Goal: Task Accomplishment & Management: Complete application form

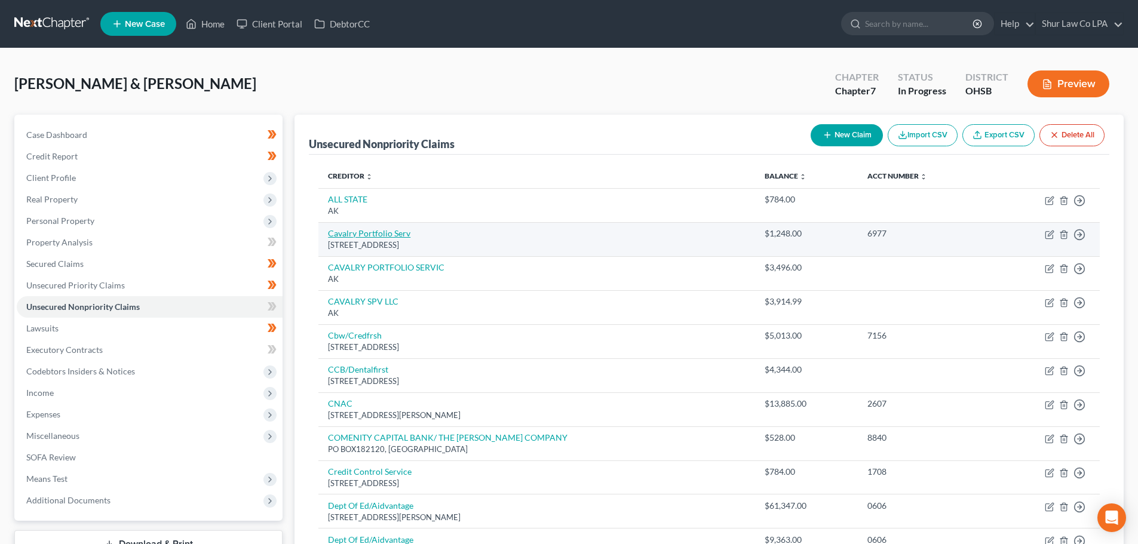
click at [392, 234] on link "Cavalry Portfolio Serv" at bounding box center [369, 233] width 82 height 10
select select "6"
select select "1"
select select "0"
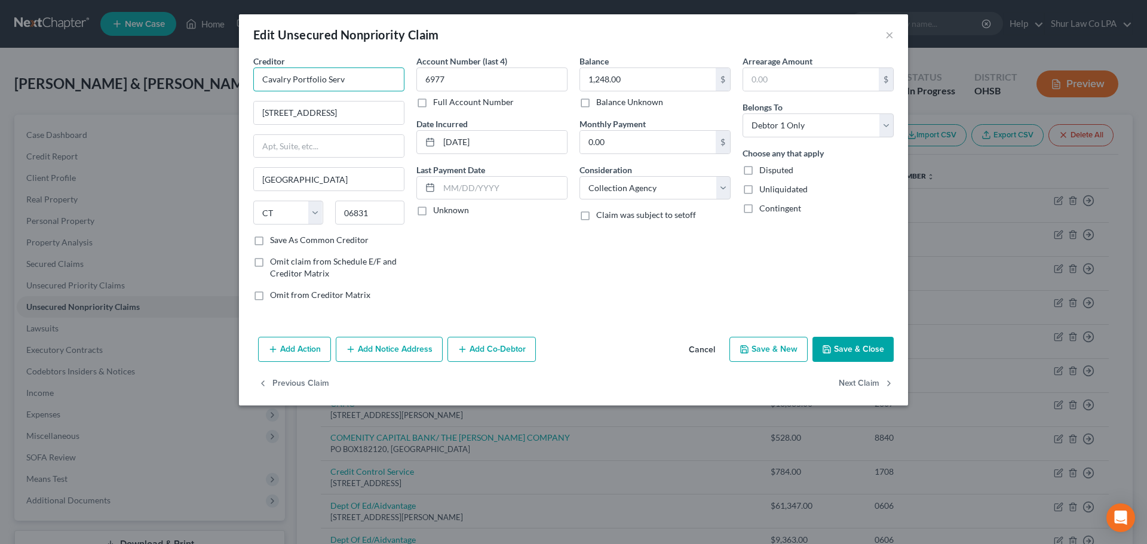
click at [358, 83] on input "Cavalry Portfolio Serv" at bounding box center [328, 80] width 151 height 24
drag, startPoint x: 351, startPoint y: 78, endPoint x: 293, endPoint y: 85, distance: 58.9
click at [293, 85] on input "Cavalry Portfolio Serv" at bounding box center [328, 80] width 151 height 24
click at [307, 82] on input "Cavalry SPV I LLC" at bounding box center [328, 80] width 151 height 24
drag, startPoint x: 339, startPoint y: 76, endPoint x: 293, endPoint y: 81, distance: 46.2
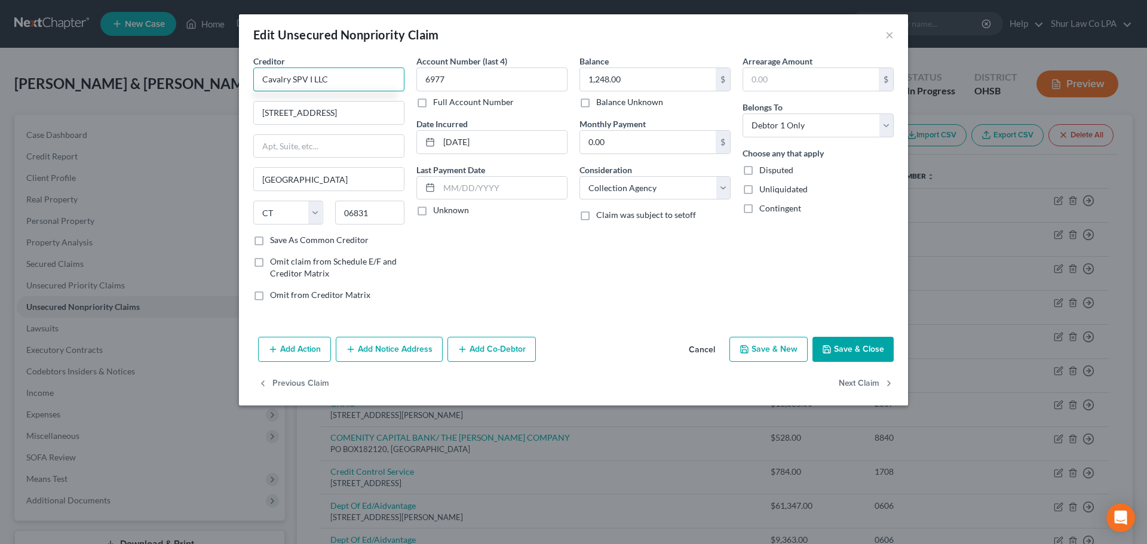
click at [293, 81] on input "Cavalry SPV I LLC" at bounding box center [328, 80] width 151 height 24
type input "Cavalry Portfolio Services"
click at [270, 240] on label "Save As Common Creditor" at bounding box center [319, 240] width 99 height 12
click at [275, 240] on input "Save As Common Creditor" at bounding box center [279, 238] width 8 height 8
click at [863, 346] on button "Save & Close" at bounding box center [852, 349] width 81 height 25
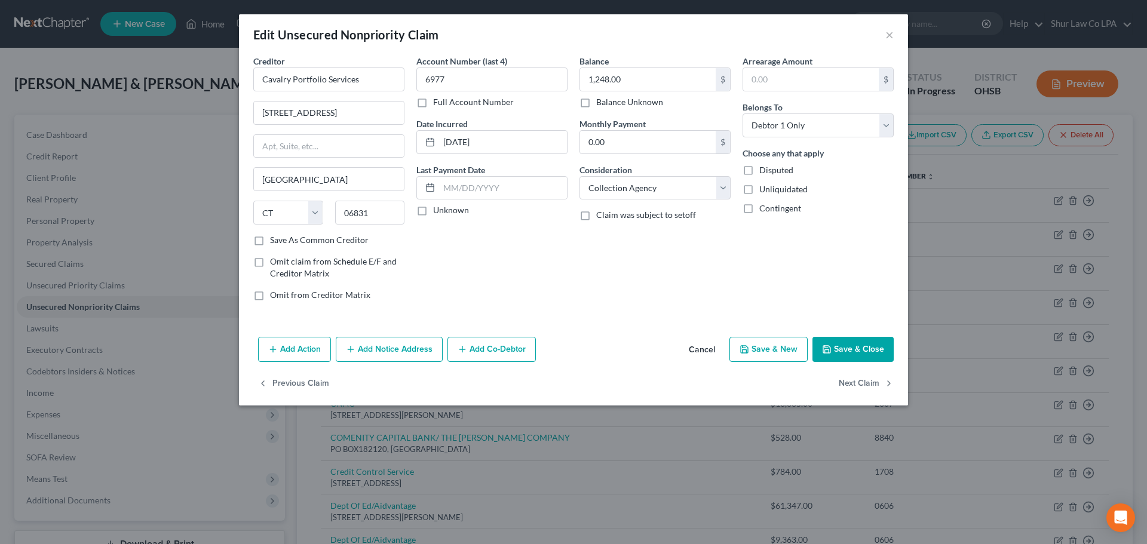
checkbox input "false"
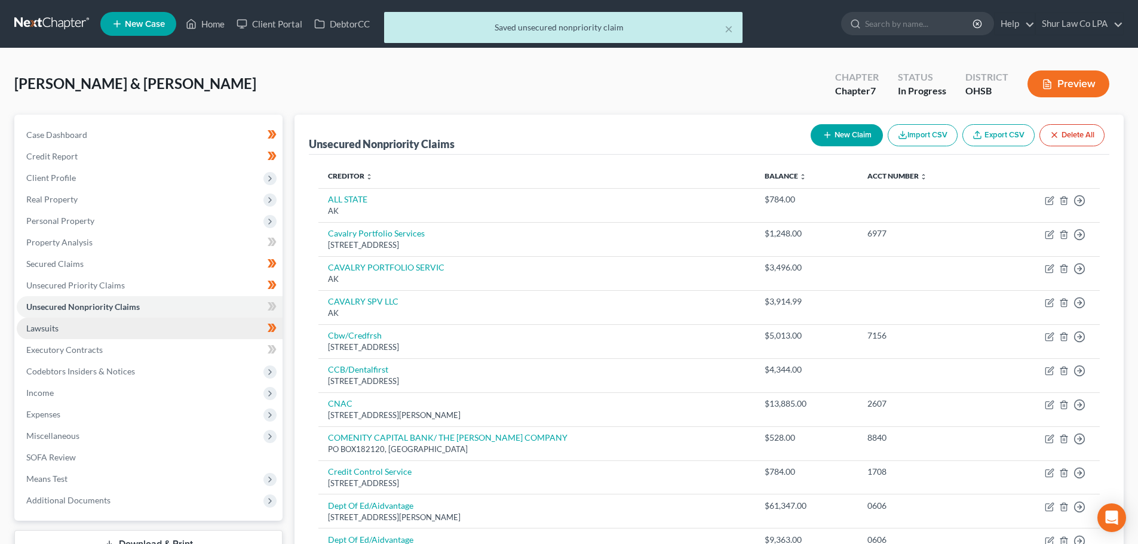
click at [102, 326] on link "Lawsuits" at bounding box center [150, 329] width 266 height 22
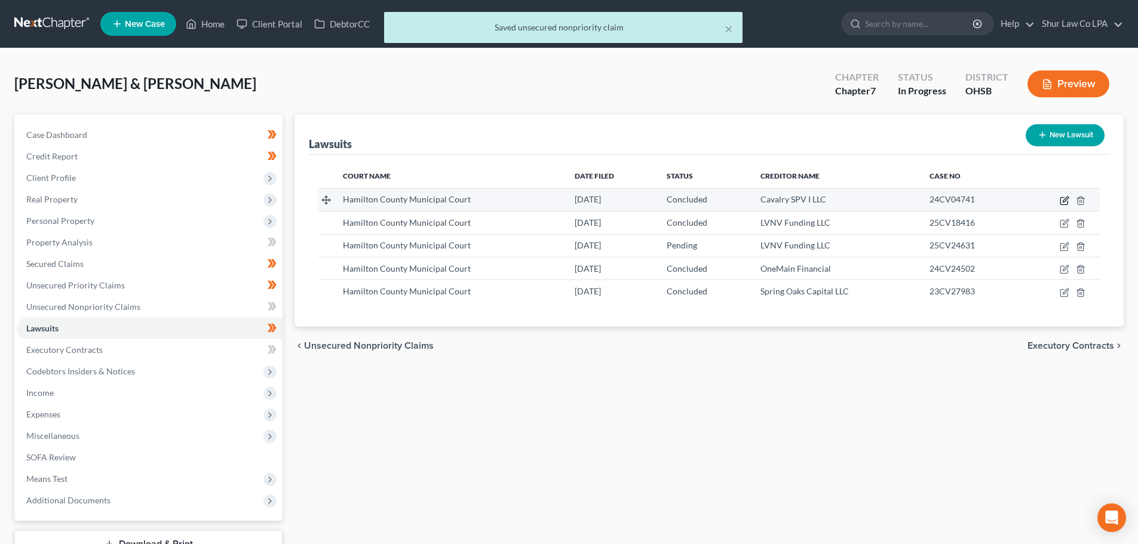
click at [1065, 200] on icon "button" at bounding box center [1065, 199] width 5 height 5
select select "36"
select select "2"
select select "1"
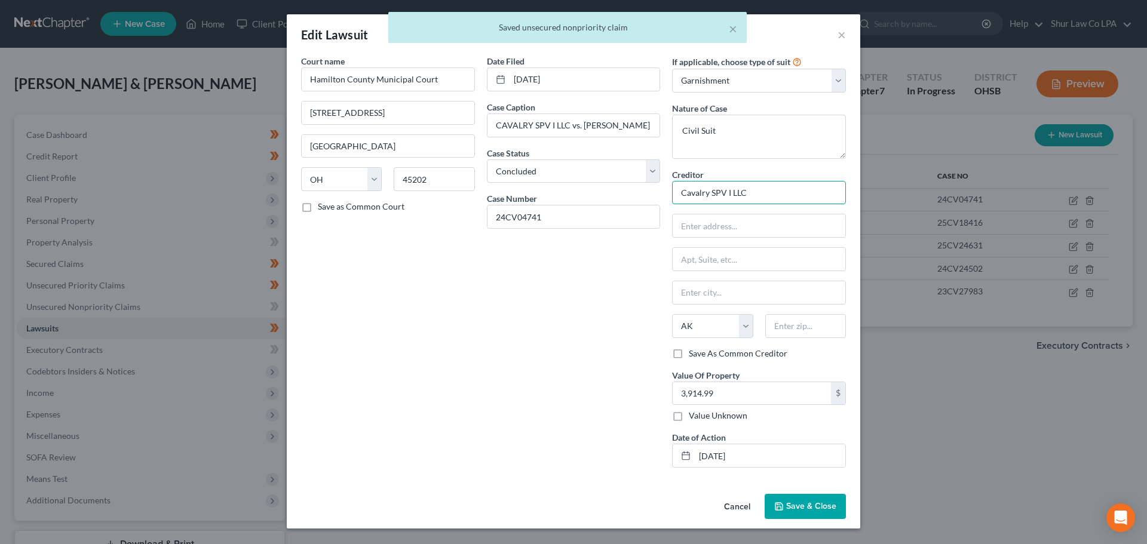
click at [757, 194] on input "Cavalry SPV I LLC" at bounding box center [759, 193] width 174 height 24
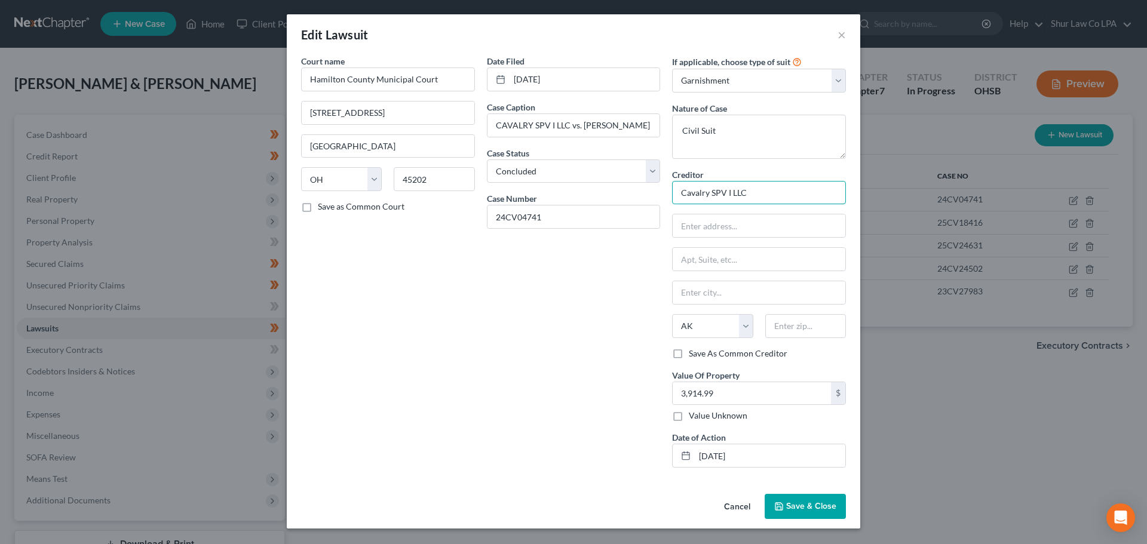
click at [757, 193] on input "Cavalry SPV I LLC" at bounding box center [759, 193] width 174 height 24
click at [742, 232] on div "Cavalry Portfolio Services" at bounding box center [744, 231] width 124 height 12
type input "Cavalry Portfolio Services"
type input "[STREET_ADDRESS]"
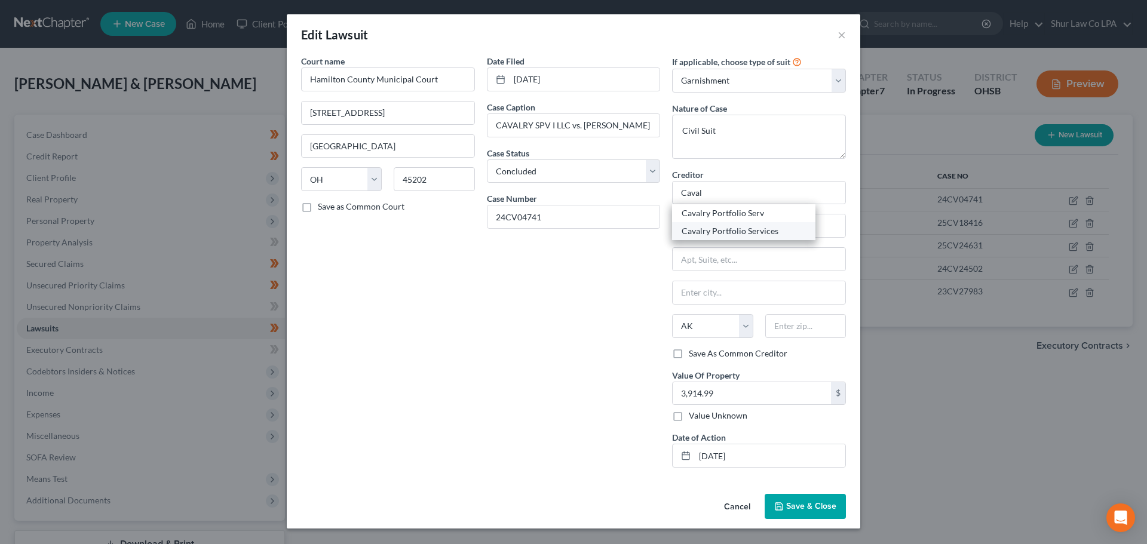
type input "[GEOGRAPHIC_DATA]"
select select "6"
type input "06831"
click at [798, 508] on span "Save & Close" at bounding box center [811, 506] width 50 height 10
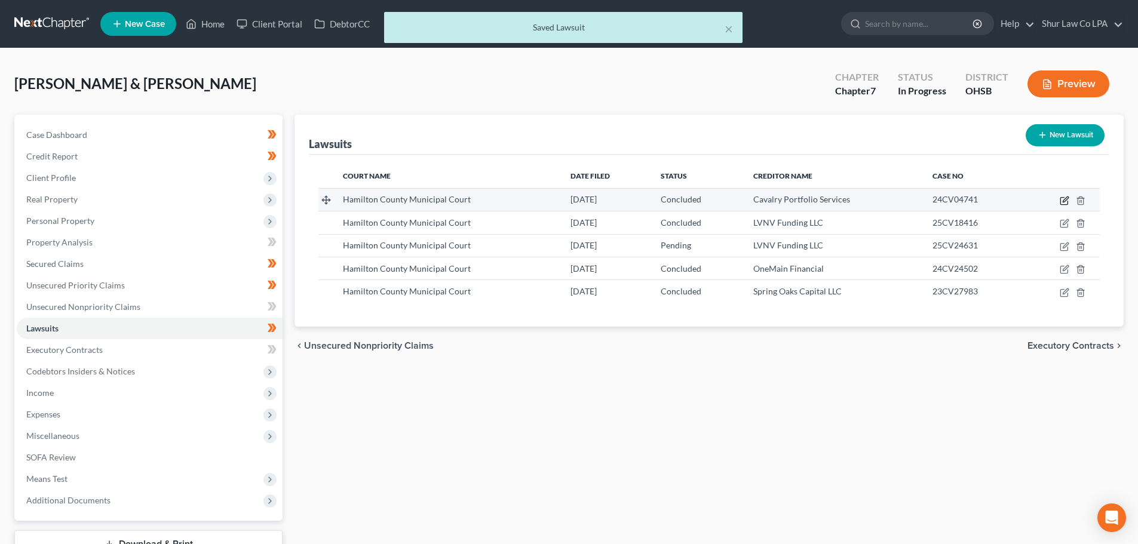
click at [1068, 201] on icon "button" at bounding box center [1065, 201] width 10 height 10
select select "36"
select select "2"
select select "1"
select select "6"
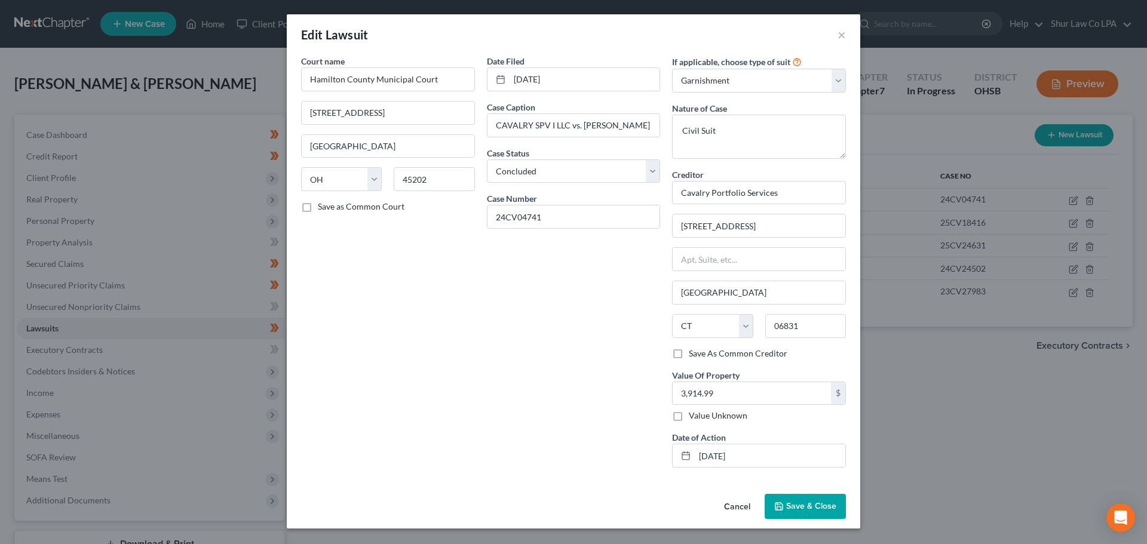
click at [823, 511] on span "Save & Close" at bounding box center [811, 506] width 50 height 10
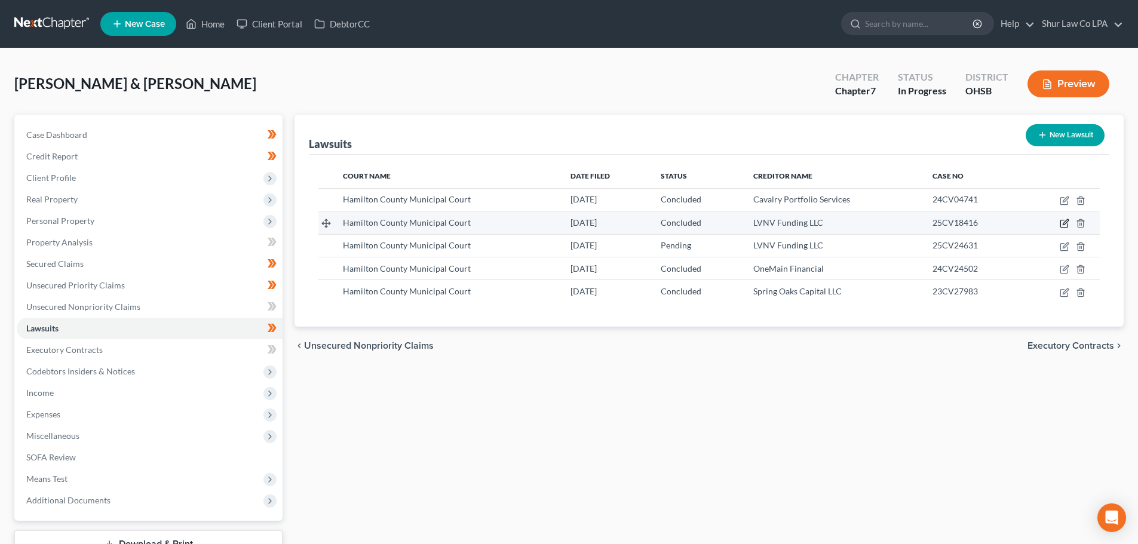
click at [1063, 222] on icon "button" at bounding box center [1065, 224] width 10 height 10
select select "36"
select select "2"
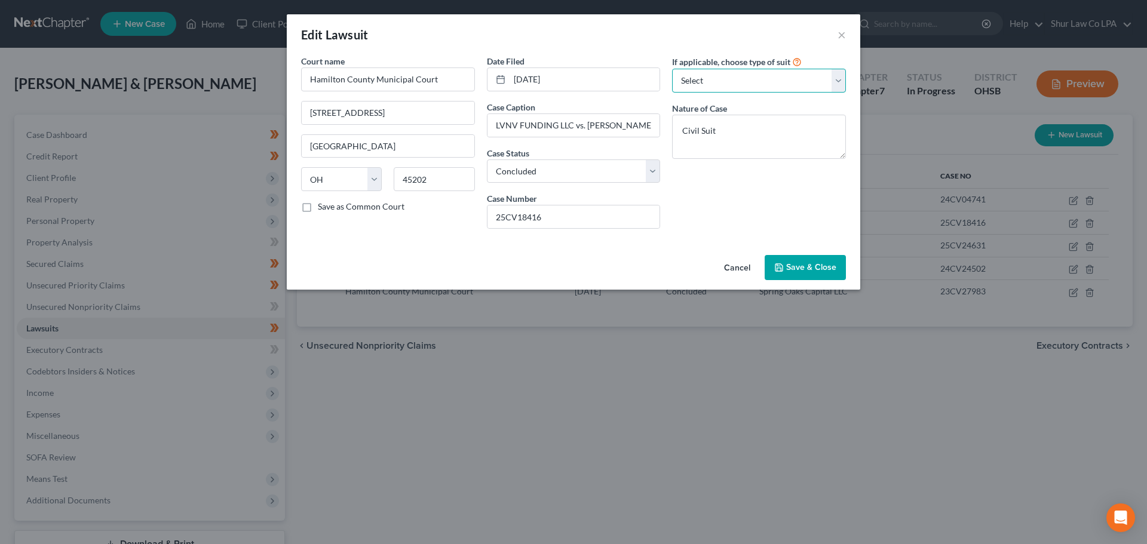
click at [730, 77] on select "Select Repossession Garnishment Foreclosure Attached, Seized, Or Levied Other" at bounding box center [759, 81] width 174 height 24
select select "0"
click at [672, 69] on select "Select Repossession Garnishment Foreclosure Attached, Seized, Or Levied Other" at bounding box center [759, 81] width 174 height 24
select select "42"
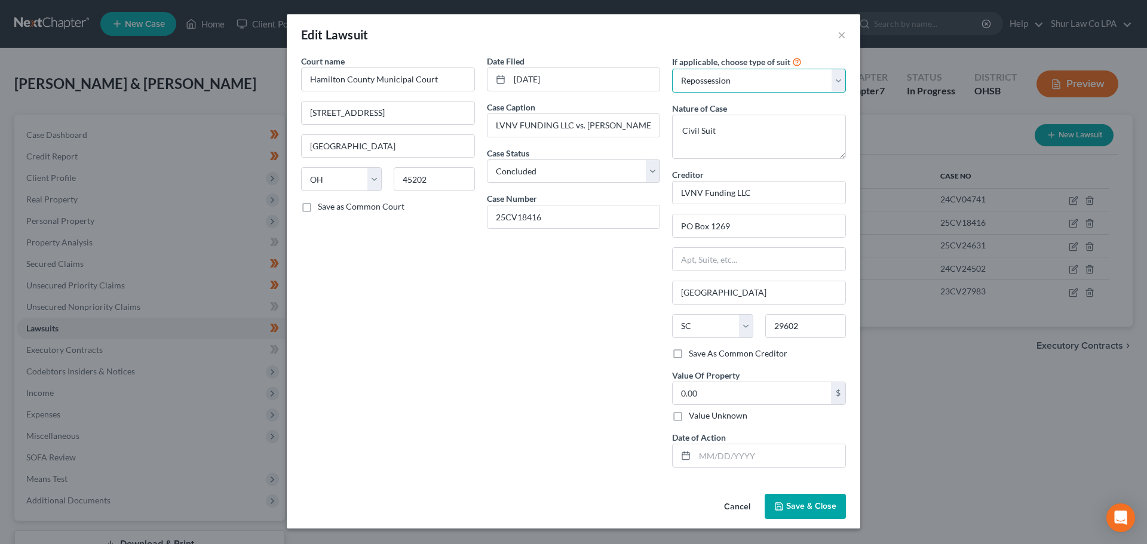
click at [766, 72] on select "Select Repossession Garnishment Foreclosure Attached, Seized, Or Levied Other" at bounding box center [759, 81] width 174 height 24
select select
click at [672, 69] on select "Select Repossession Garnishment Foreclosure Attached, Seized, Or Levied Other" at bounding box center [759, 81] width 174 height 24
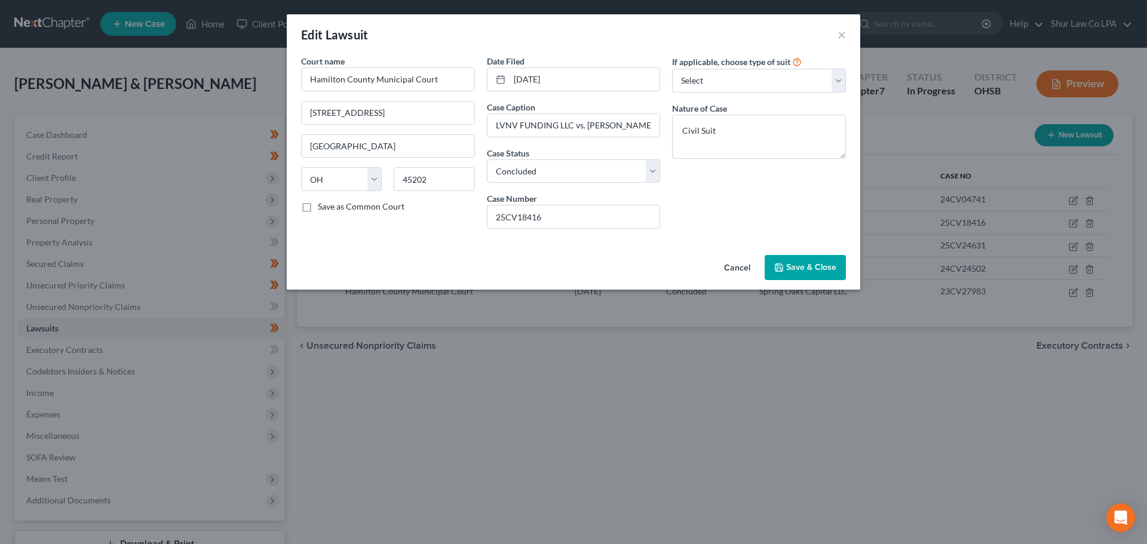
click at [808, 258] on button "Save & Close" at bounding box center [805, 267] width 81 height 25
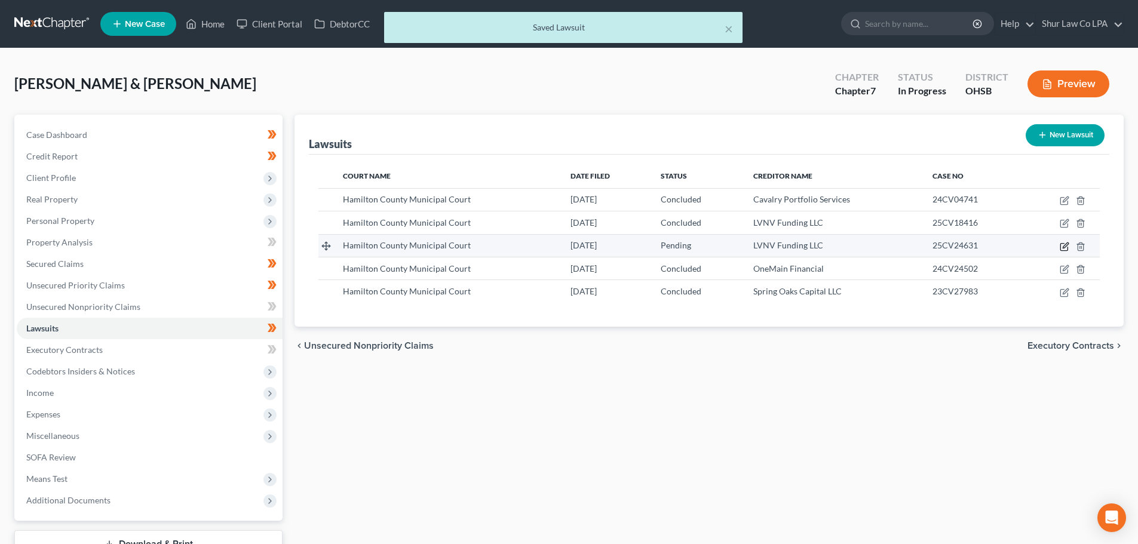
click at [1061, 247] on icon "button" at bounding box center [1063, 246] width 7 height 7
select select "36"
select select "0"
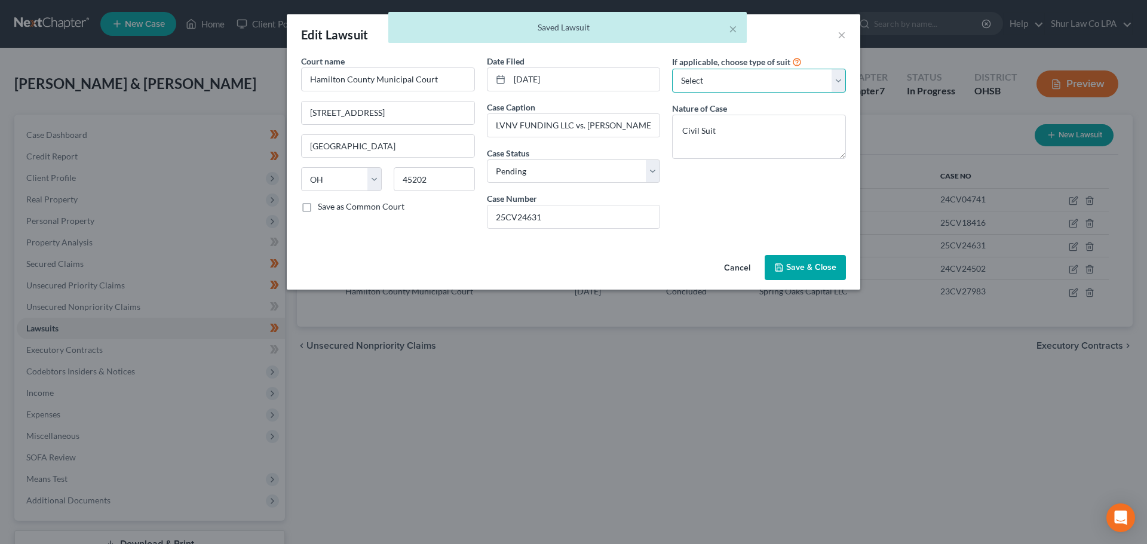
click at [787, 88] on select "Select Repossession Garnishment Foreclosure Attached, Seized, Or Levied Other" at bounding box center [759, 81] width 174 height 24
select select "0"
click at [672, 69] on select "Select Repossession Garnishment Foreclosure Attached, Seized, Or Levied Other" at bounding box center [759, 81] width 174 height 24
select select "42"
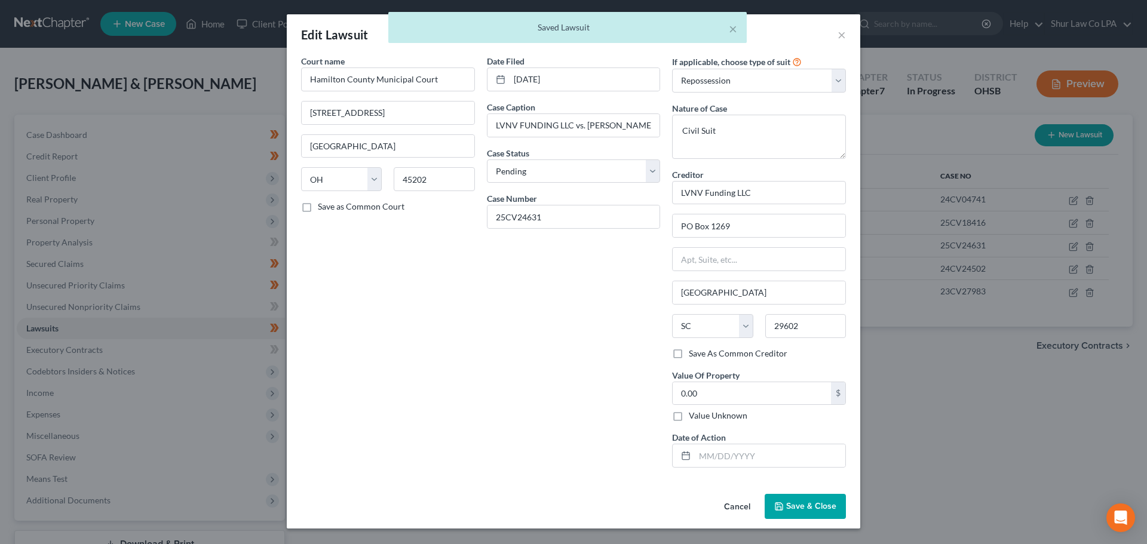
click at [775, 68] on div "If applicable, choose type of suit Select Repossession Garnishment Foreclosure …" at bounding box center [759, 74] width 174 height 38
click at [774, 61] on label "If applicable, choose type of suit" at bounding box center [731, 62] width 118 height 13
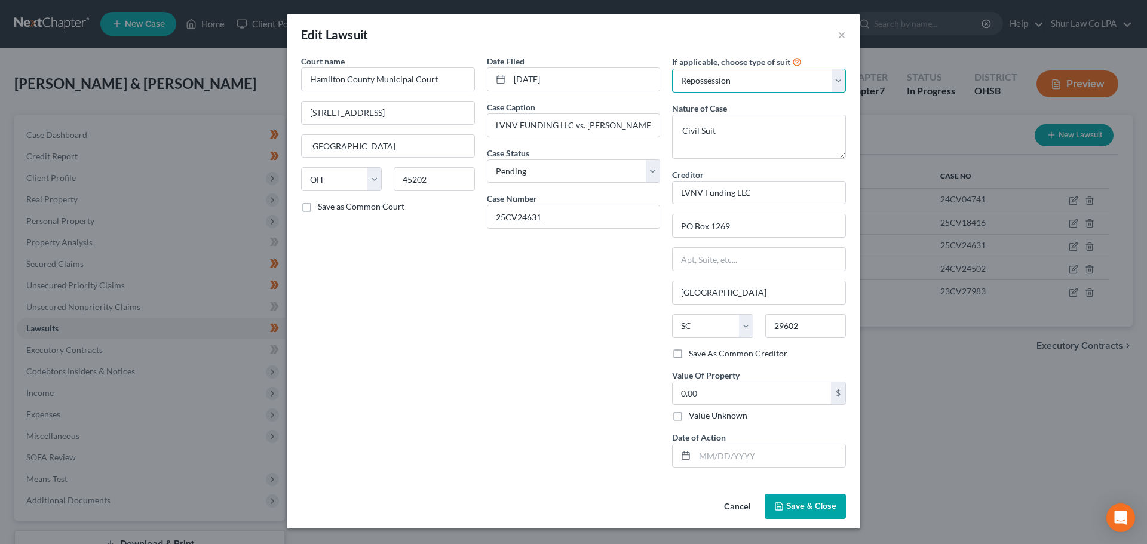
click at [765, 73] on select "Select Repossession Garnishment Foreclosure Attached, Seized, Or Levied Other" at bounding box center [759, 81] width 174 height 24
select select
click at [672, 69] on select "Select Repossession Garnishment Foreclosure Attached, Seized, Or Levied Other" at bounding box center [759, 81] width 174 height 24
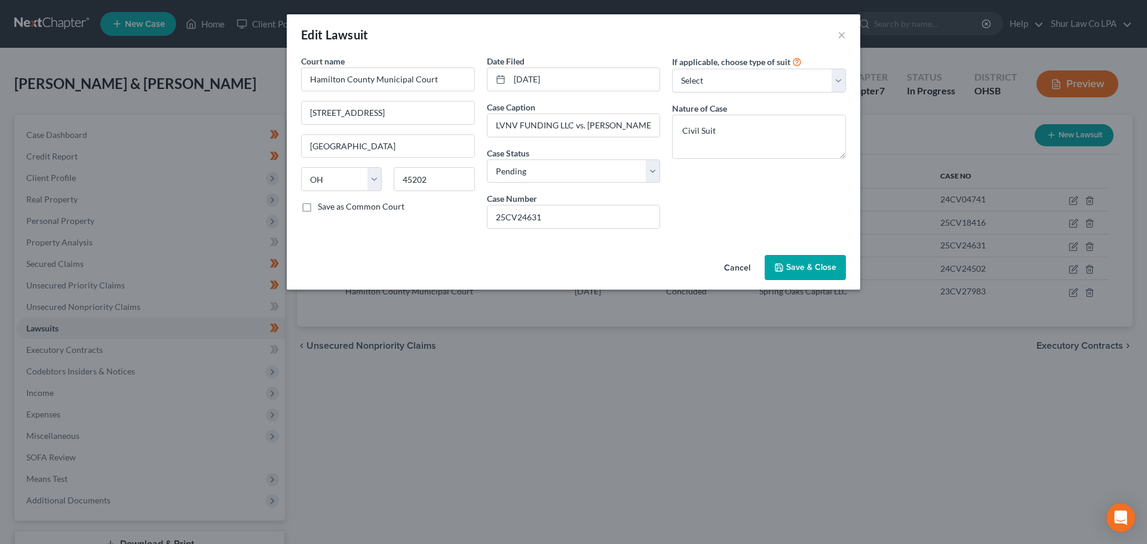
click at [816, 271] on span "Save & Close" at bounding box center [811, 267] width 50 height 10
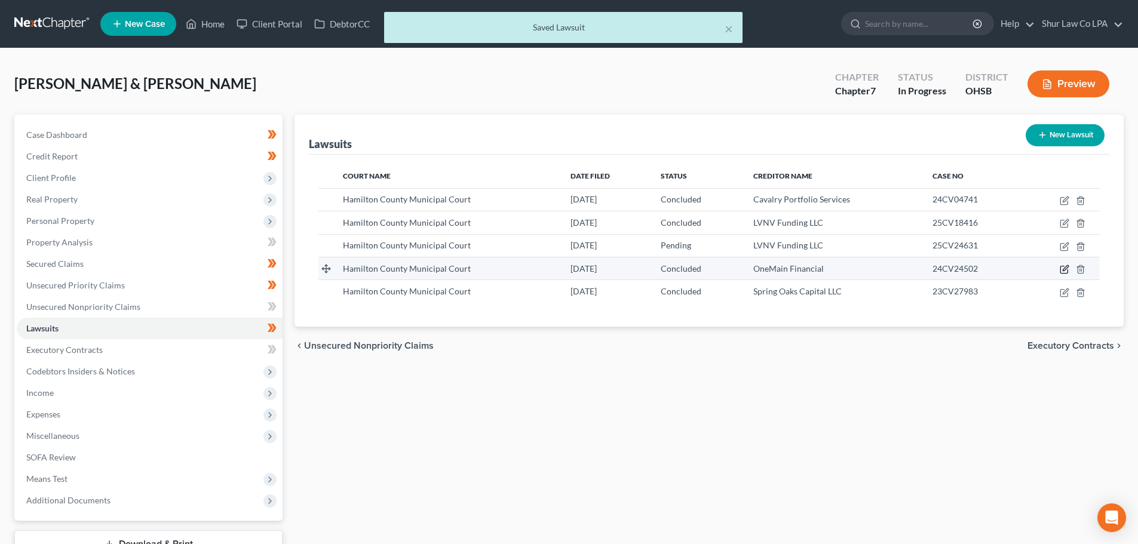
click at [1065, 271] on icon "button" at bounding box center [1065, 267] width 5 height 5
select select "36"
select select "2"
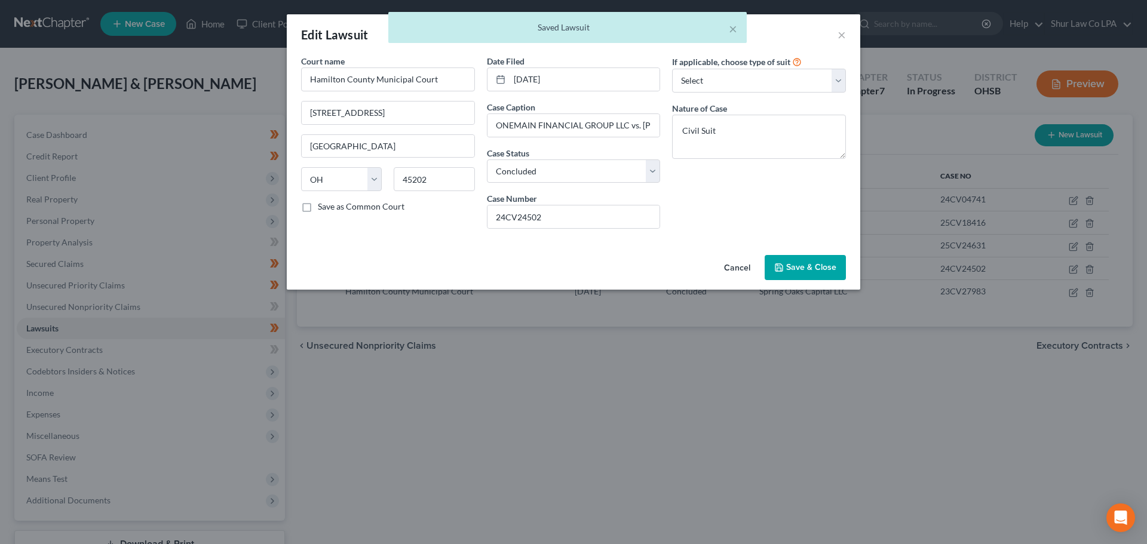
click at [749, 68] on label "If applicable, choose type of suit" at bounding box center [731, 62] width 118 height 13
click at [748, 77] on select "Select Repossession Garnishment Foreclosure Attached, Seized, Or Levied Other" at bounding box center [759, 81] width 174 height 24
select select "1"
click at [672, 69] on select "Select Repossession Garnishment Foreclosure Attached, Seized, Or Levied Other" at bounding box center [759, 81] width 174 height 24
select select "15"
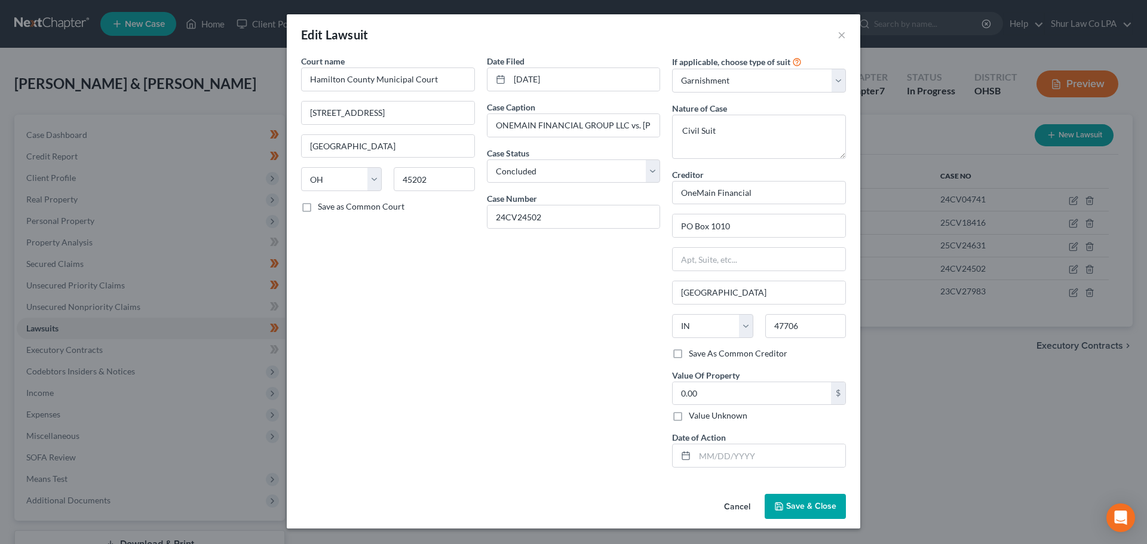
click at [734, 64] on label "If applicable, choose type of suit" at bounding box center [731, 62] width 118 height 13
click at [736, 84] on select "Select Repossession Garnishment Foreclosure Attached, Seized, Or Levied Other" at bounding box center [759, 81] width 174 height 24
select select
click at [672, 69] on select "Select Repossession Garnishment Foreclosure Attached, Seized, Or Levied Other" at bounding box center [759, 81] width 174 height 24
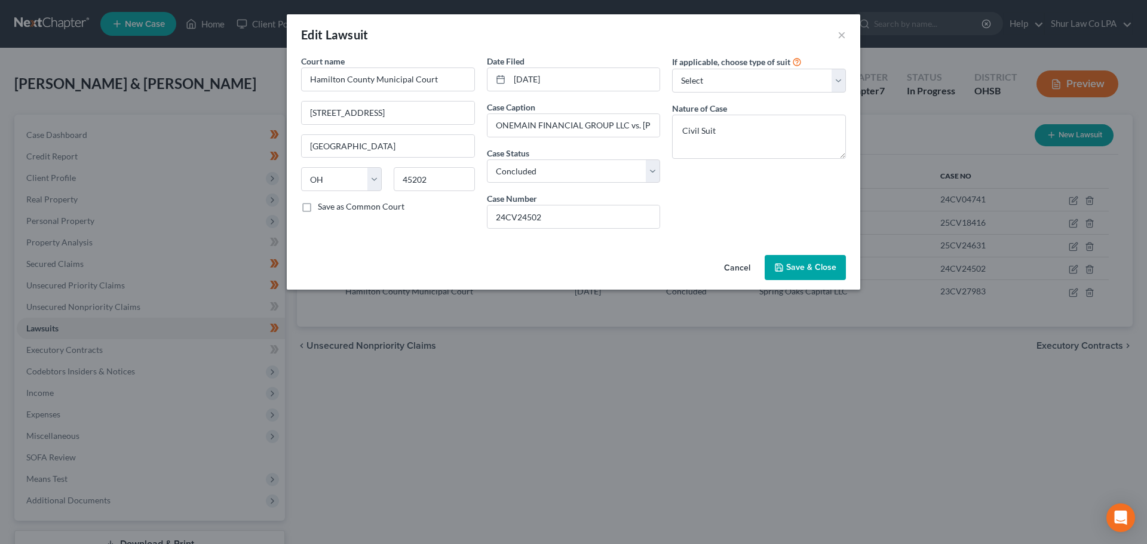
click at [804, 269] on span "Save & Close" at bounding box center [811, 267] width 50 height 10
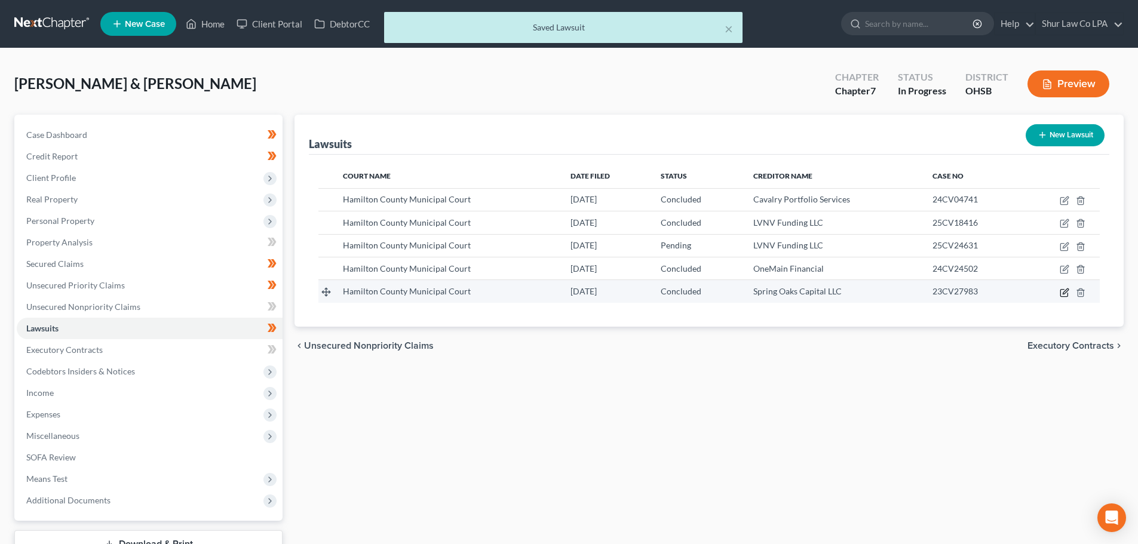
click at [1068, 295] on icon "button" at bounding box center [1063, 292] width 7 height 7
select select "36"
select select "2"
select select "1"
select select "48"
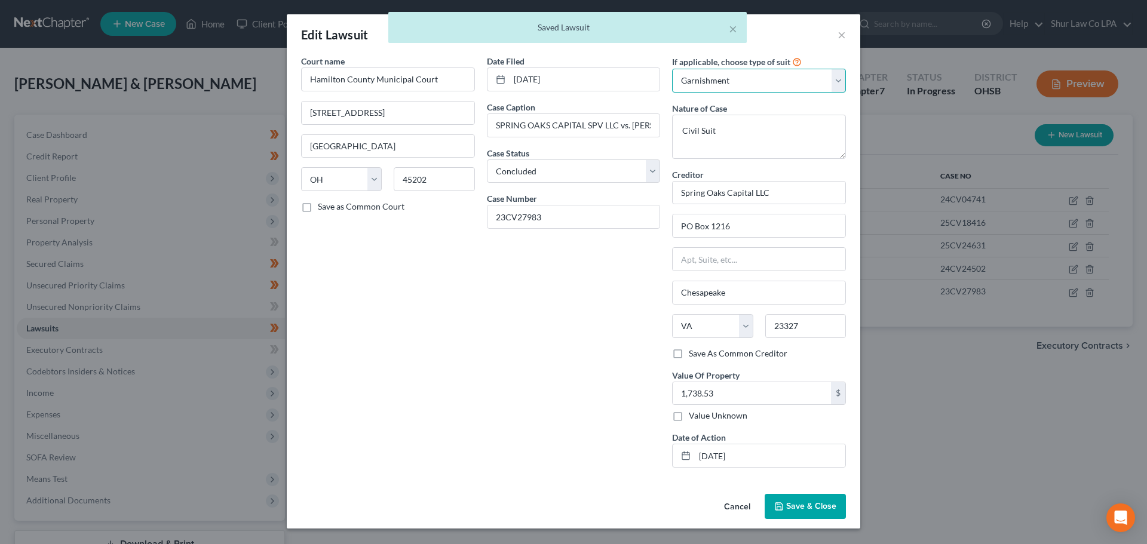
click at [753, 88] on select "Select Repossession Garnishment Foreclosure Attached, Seized, Or Levied Other" at bounding box center [759, 81] width 174 height 24
click at [753, 87] on select "Select Repossession Garnishment Foreclosure Attached, Seized, Or Levied Other" at bounding box center [759, 81] width 174 height 24
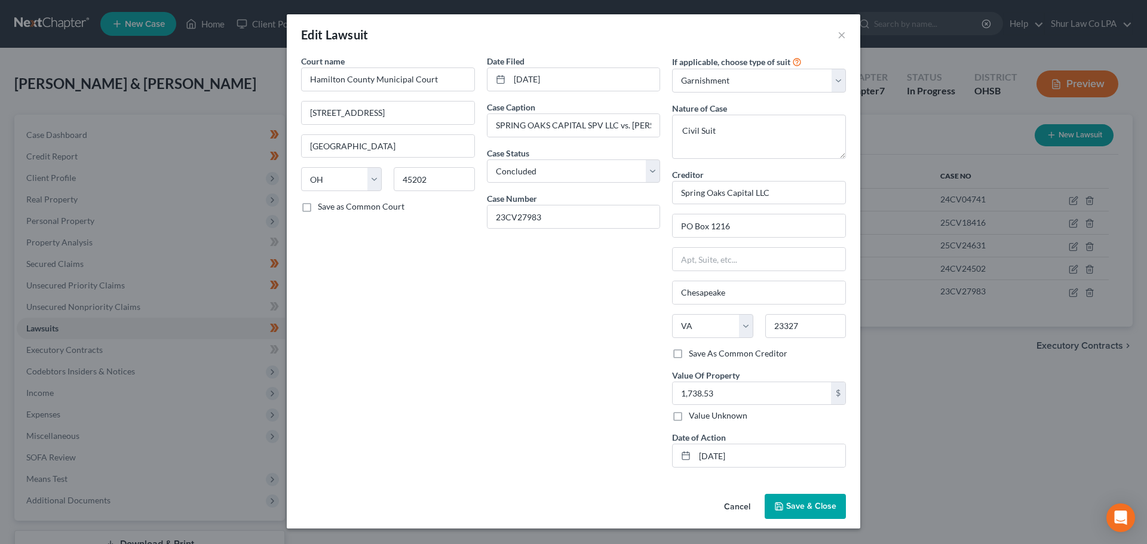
click at [822, 509] on span "Save & Close" at bounding box center [811, 506] width 50 height 10
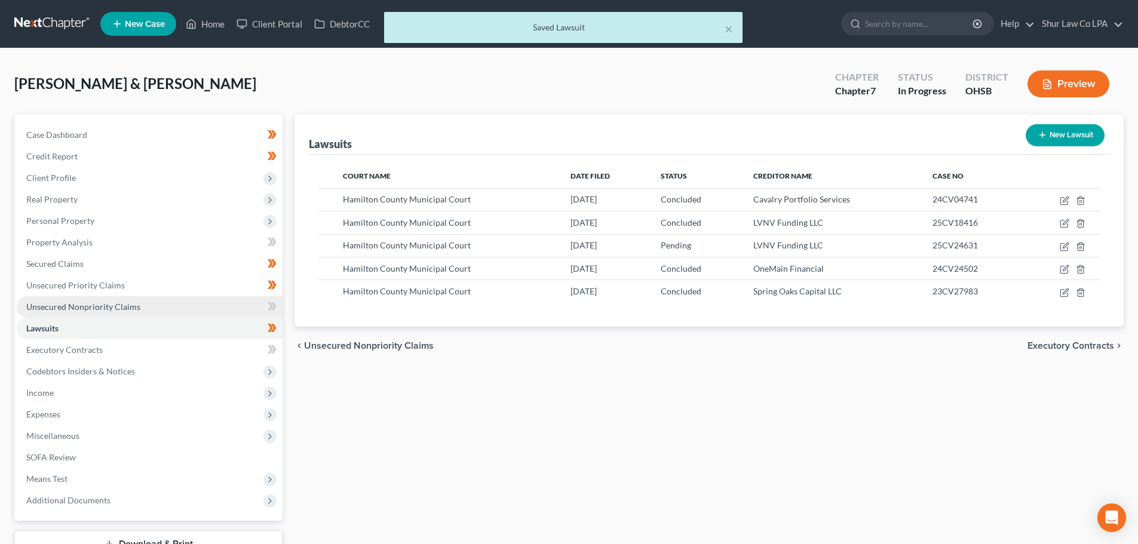
click at [68, 307] on span "Unsecured Nonpriority Claims" at bounding box center [83, 307] width 114 height 10
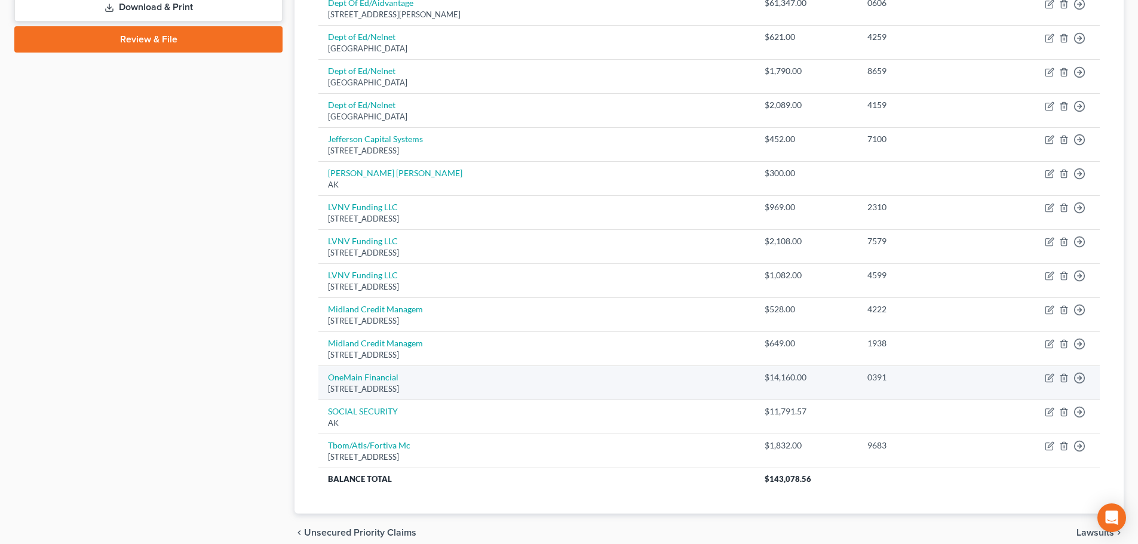
scroll to position [591, 0]
